Goal: Book appointment/travel/reservation

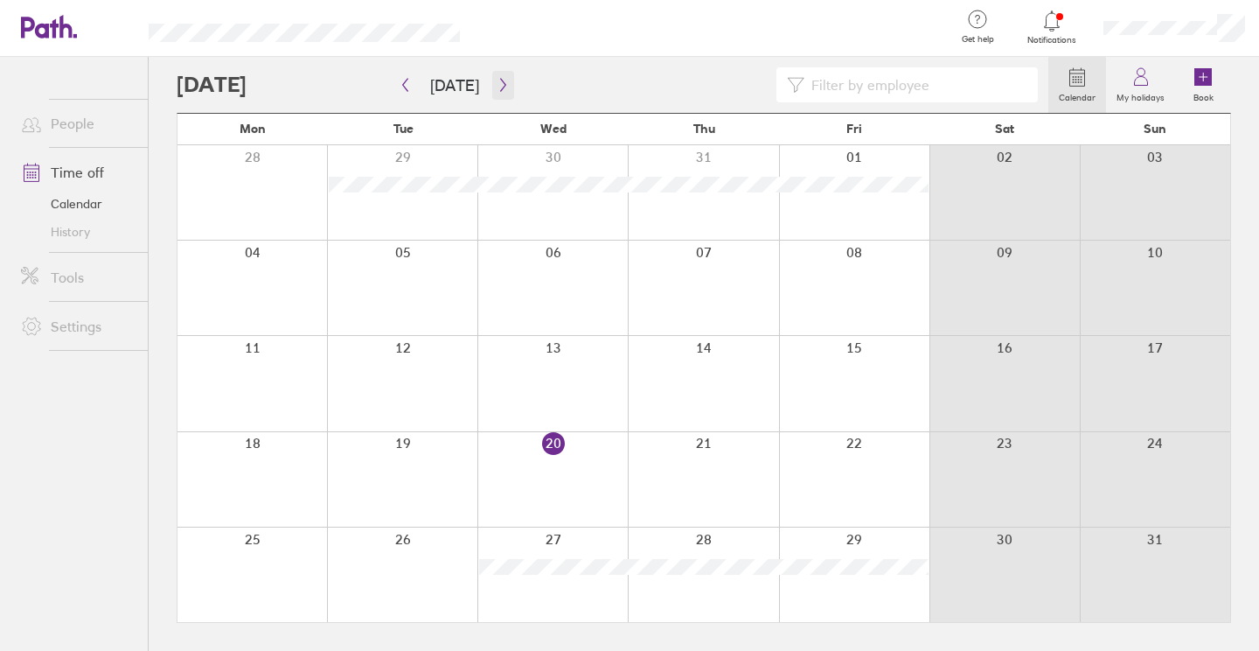
click at [497, 86] on icon "button" at bounding box center [503, 85] width 13 height 14
click at [866, 469] on div at bounding box center [854, 479] width 150 height 94
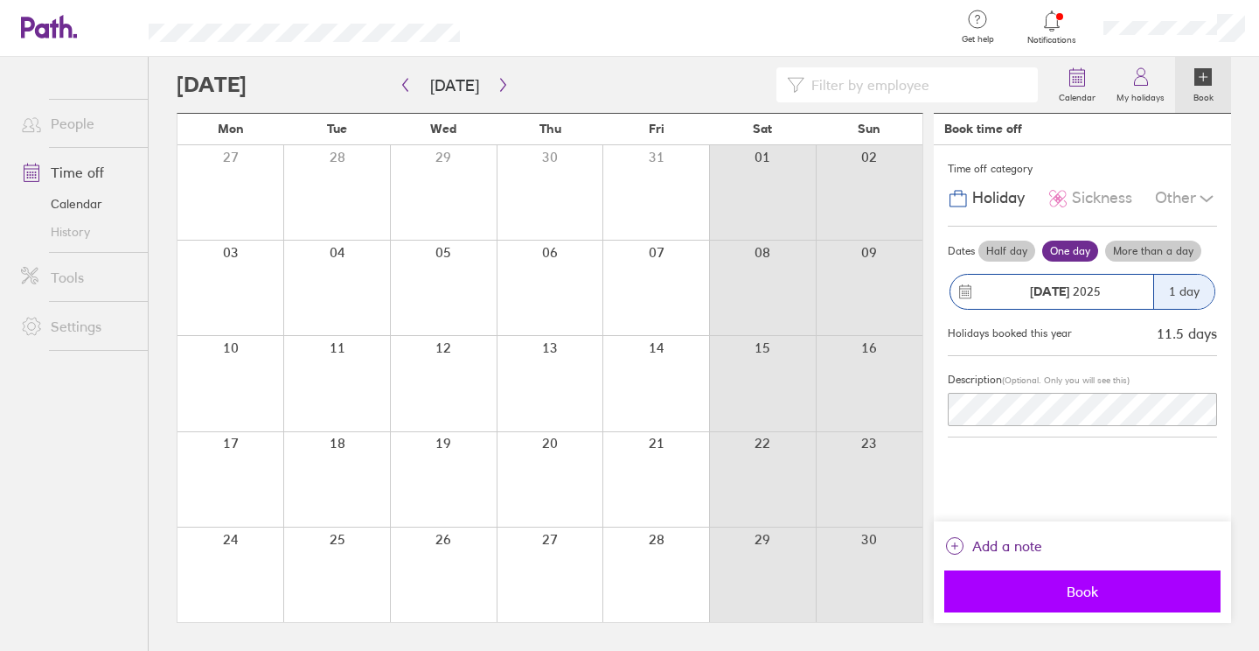
click at [1048, 592] on span "Book" at bounding box center [1083, 591] width 252 height 16
